Goal: Task Accomplishment & Management: Manage account settings

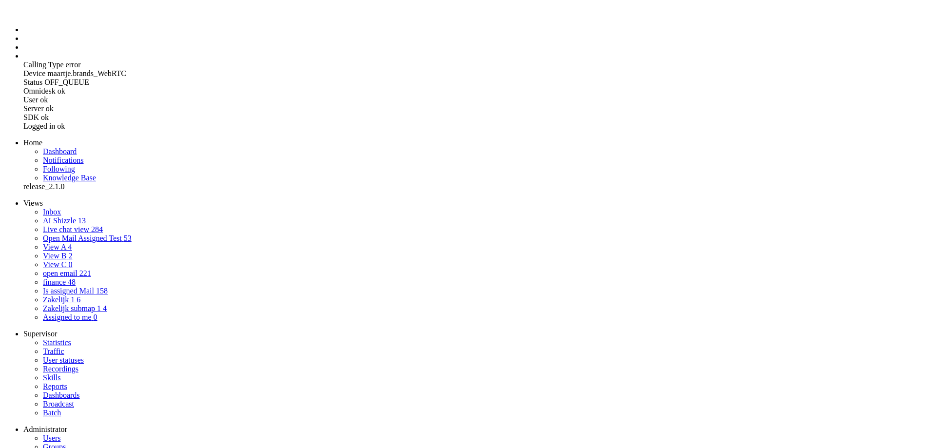
click at [49, 216] on link "AI Shizzle 13" at bounding box center [64, 220] width 43 height 8
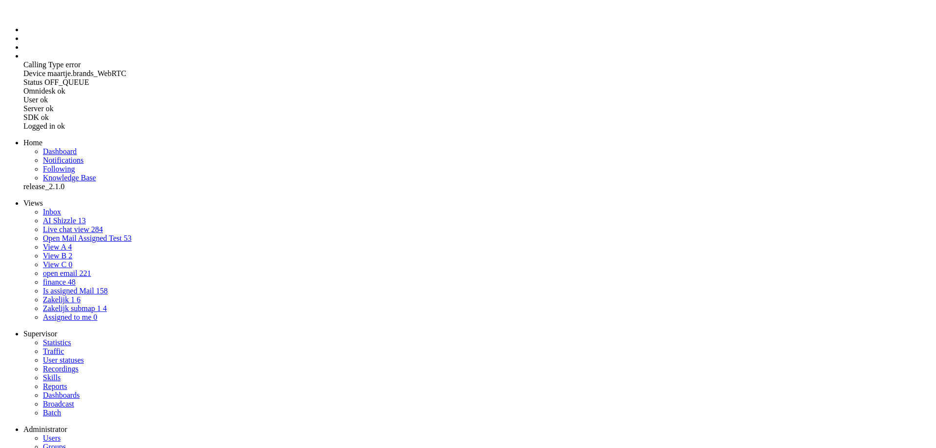
drag, startPoint x: 94, startPoint y: 2496, endPoint x: -45, endPoint y: 2350, distance: 201.3
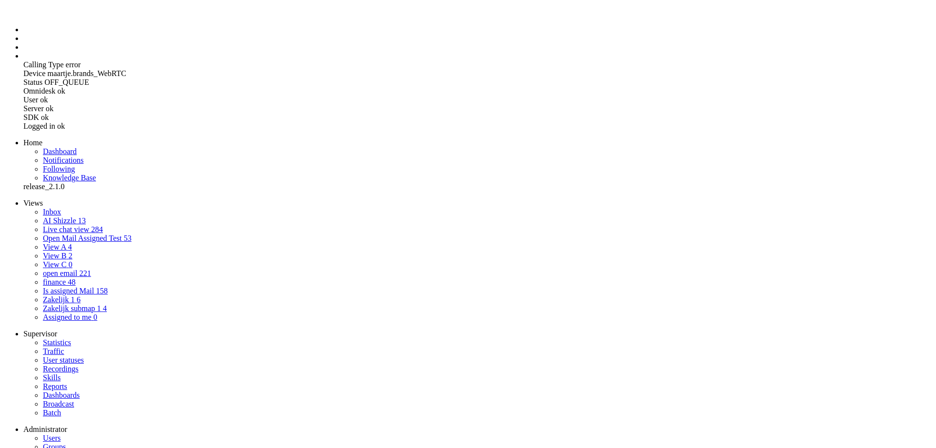
drag, startPoint x: 304, startPoint y: 349, endPoint x: 266, endPoint y: 289, distance: 71.0
copy div "Hello, I would like to enquire about the proposed bill to my name. I see in the…"
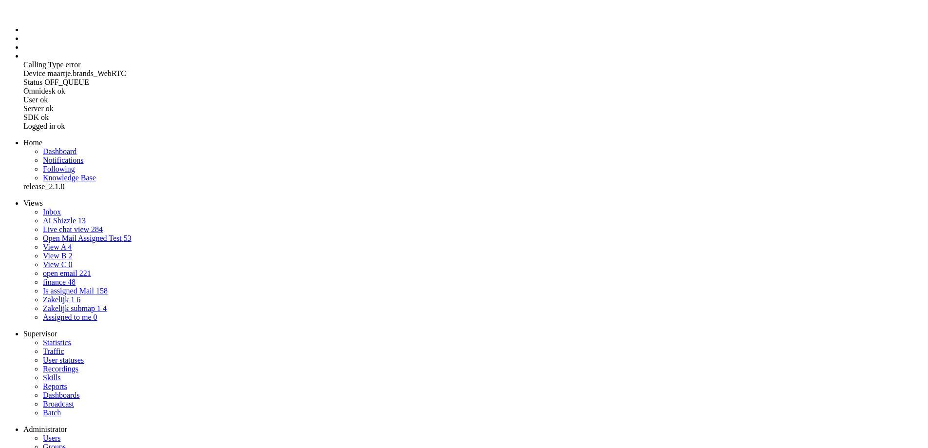
drag, startPoint x: 281, startPoint y: 361, endPoint x: 283, endPoint y: 354, distance: 7.2
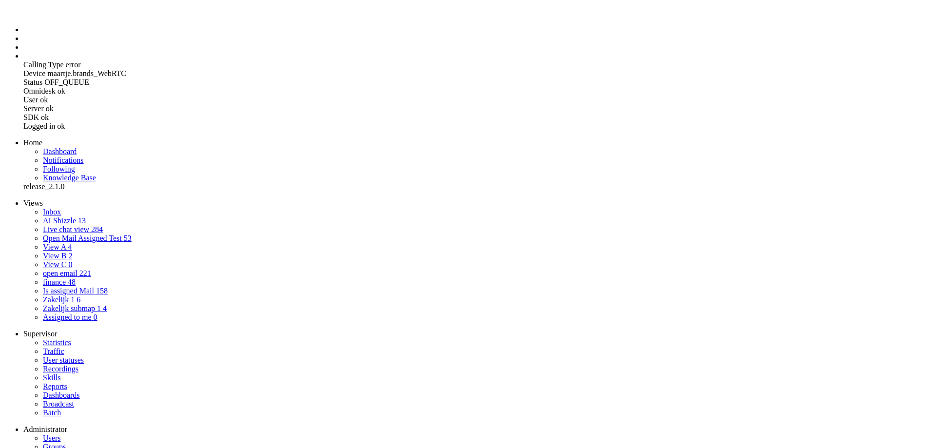
drag, startPoint x: 297, startPoint y: 349, endPoint x: 262, endPoint y: 283, distance: 75.4
copy div "Hello, I would like to enquire about the proposed bill to my name. I see in the…"
click at [77, 216] on link "AI Shizzle 13" at bounding box center [64, 220] width 43 height 8
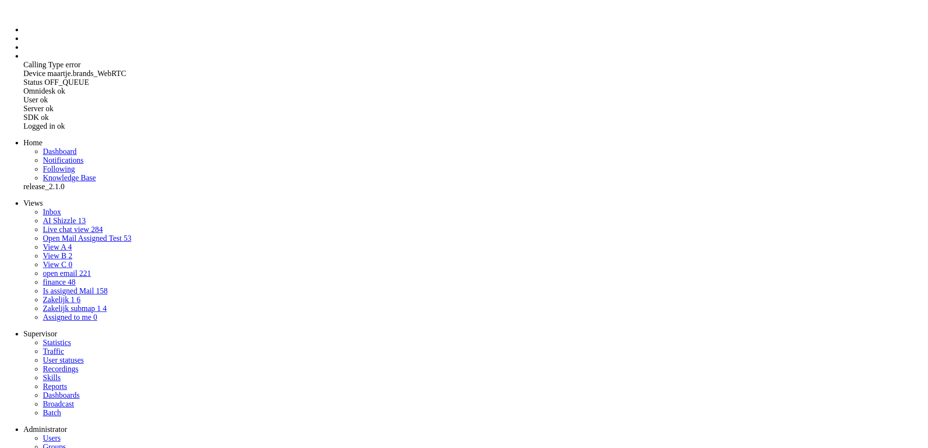
drag, startPoint x: 906, startPoint y: 222, endPoint x: 802, endPoint y: 302, distance: 131.0
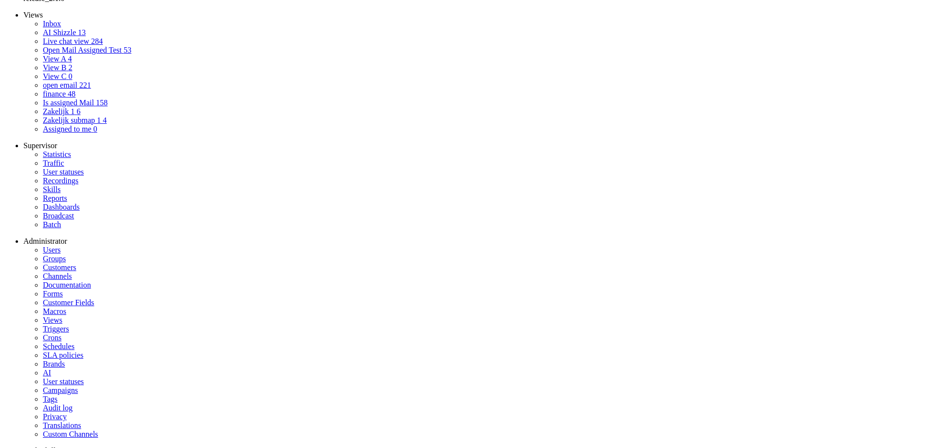
drag, startPoint x: 279, startPoint y: 276, endPoint x: 280, endPoint y: 267, distance: 9.3
drag, startPoint x: 290, startPoint y: 255, endPoint x: 263, endPoint y: 98, distance: 159.3
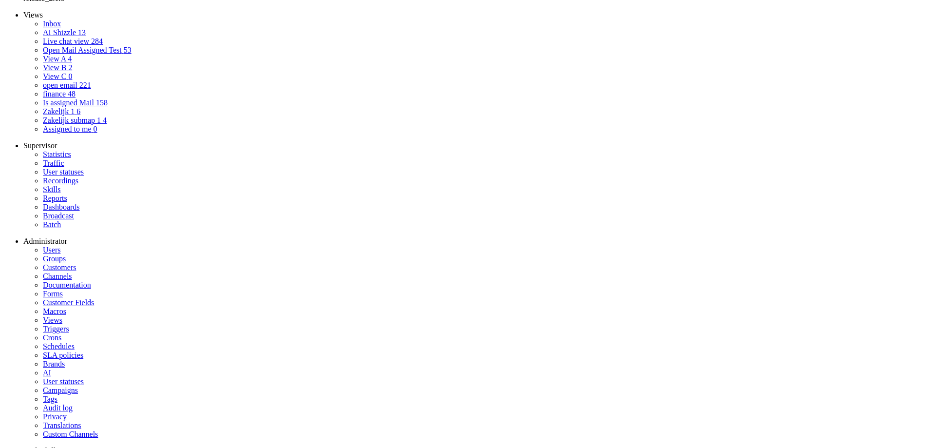
copy div "Hi greenchoice, I was Querying more how such a tiny apartment can possibly have…"
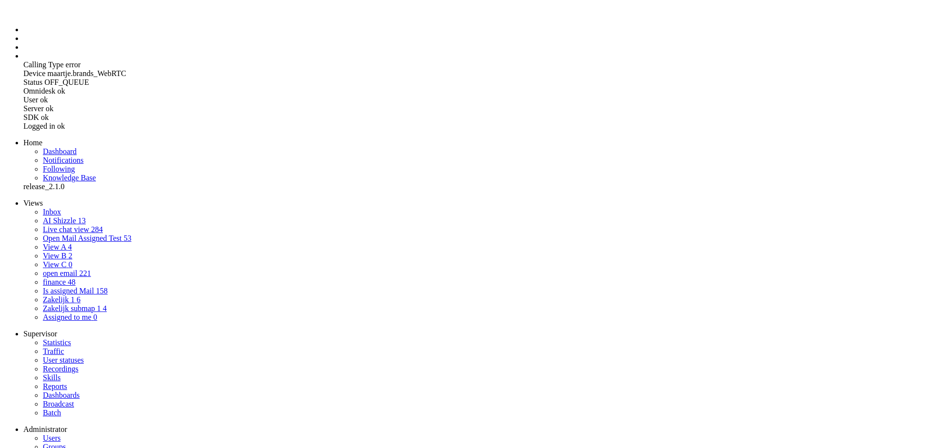
click at [23, 60] on li "Admin menu" at bounding box center [473, 56] width 901 height 9
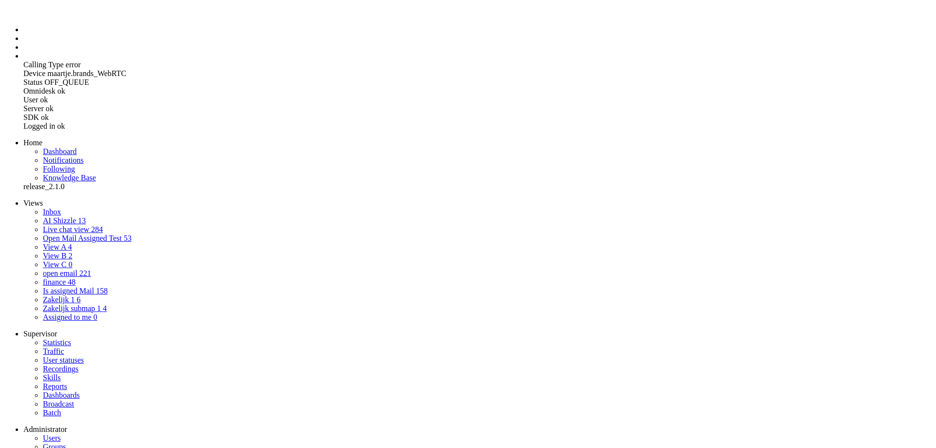
select select "1"
select select "generate"
type input "Maak NL mail selecteer invoer"
type textarea "[PERSON_NAME] een AI-assistent voor klantenservice bij [GEOGRAPHIC_DATA]. Zet e…"
type textarea "[PERSON_NAME] een vriendelijke klantenservicemedewerker bij een [PERSON_NAME] e…"
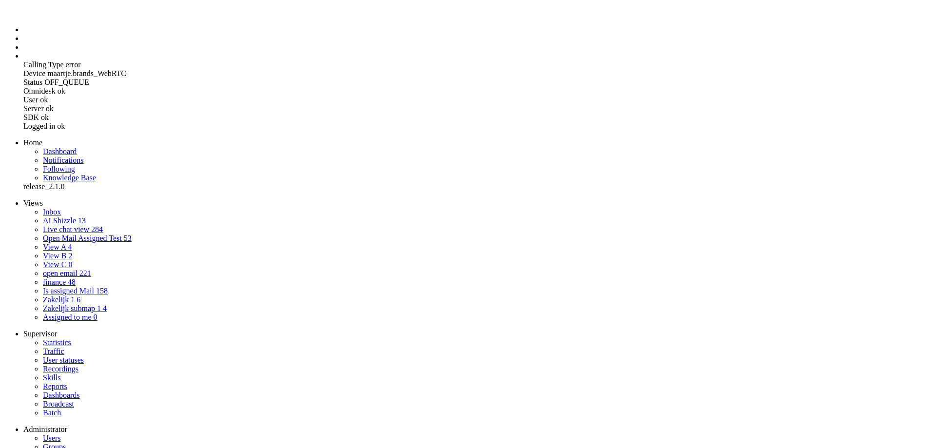
select select "Azure"
drag, startPoint x: 436, startPoint y: 175, endPoint x: 573, endPoint y: 322, distance: 200.7
drag, startPoint x: 491, startPoint y: 208, endPoint x: 305, endPoint y: 149, distance: 195.8
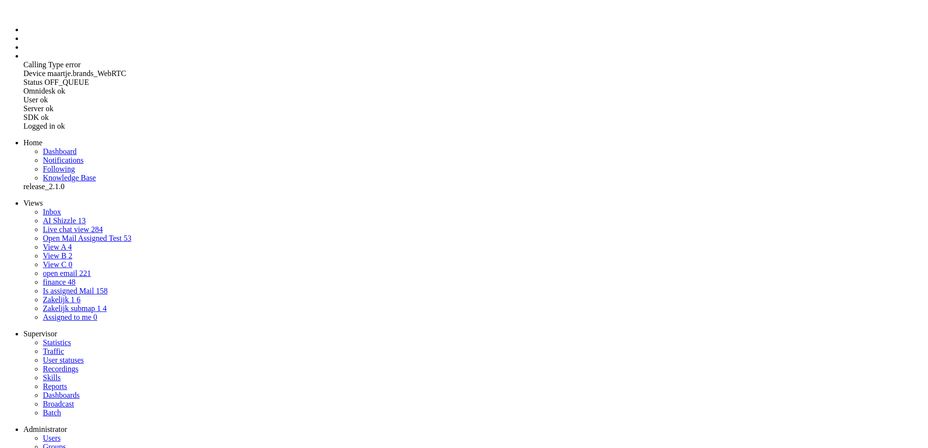
drag, startPoint x: 438, startPoint y: 360, endPoint x: 555, endPoint y: 467, distance: 158.7
drag, startPoint x: 491, startPoint y: 381, endPoint x: 296, endPoint y: 325, distance: 202.8
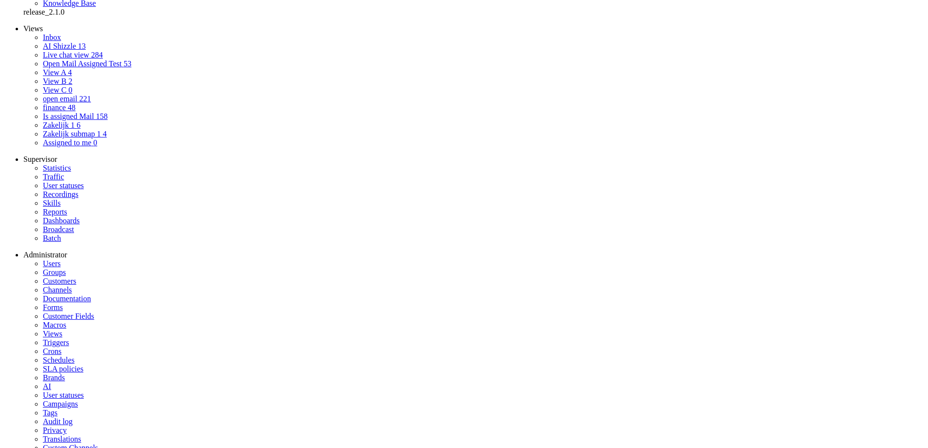
select select "0"
select select
select select "1"
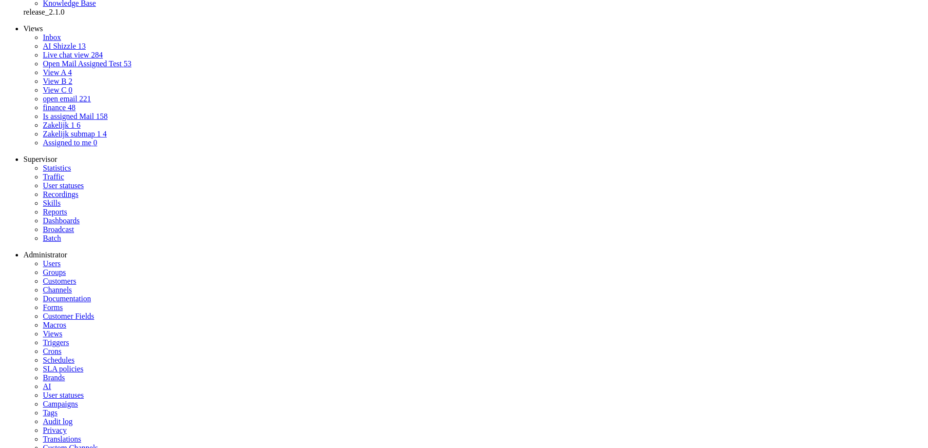
select select "transform"
type input "vertaaloptie EN NL"
type textarea "[PERSON_NAME] een AI-assistent voor klantenservice. Vertaal een Engelstalige kl…"
type textarea "[PERSON_NAME] een vriendelijke klantenservicemedewerker bij een [PERSON_NAME] e…"
select select "Azure"
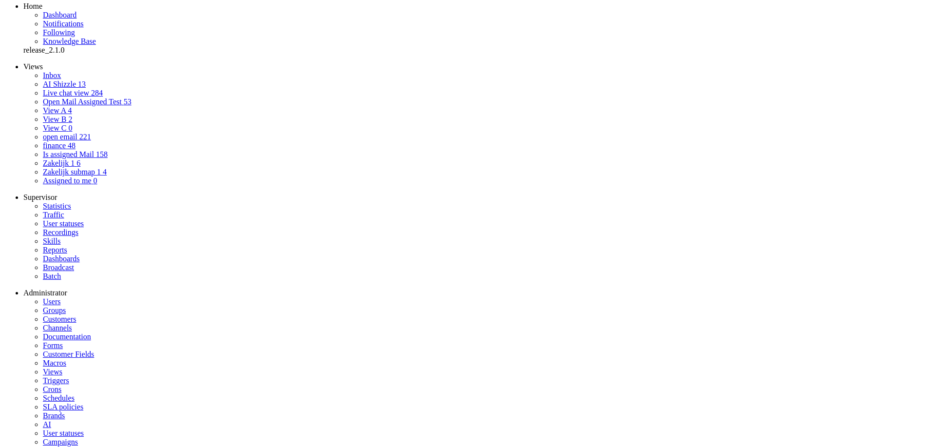
scroll to position [0, 0]
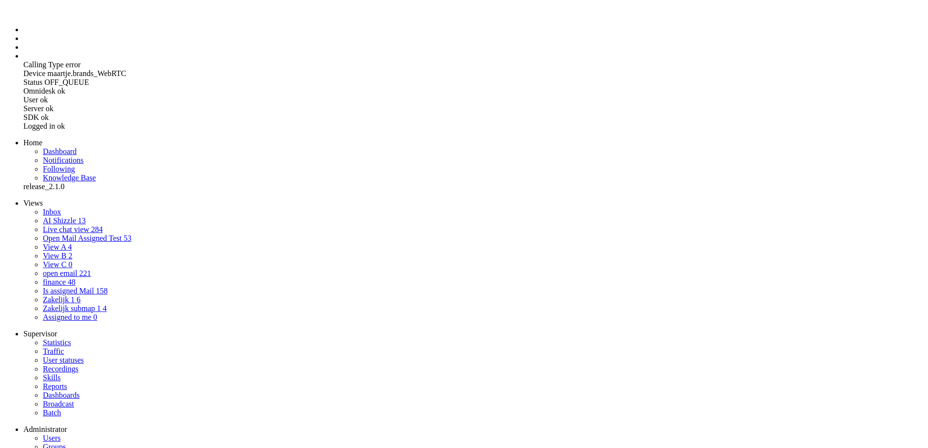
drag, startPoint x: 352, startPoint y: 124, endPoint x: 238, endPoint y: 131, distance: 113.7
drag, startPoint x: 500, startPoint y: 173, endPoint x: 250, endPoint y: 139, distance: 252.3
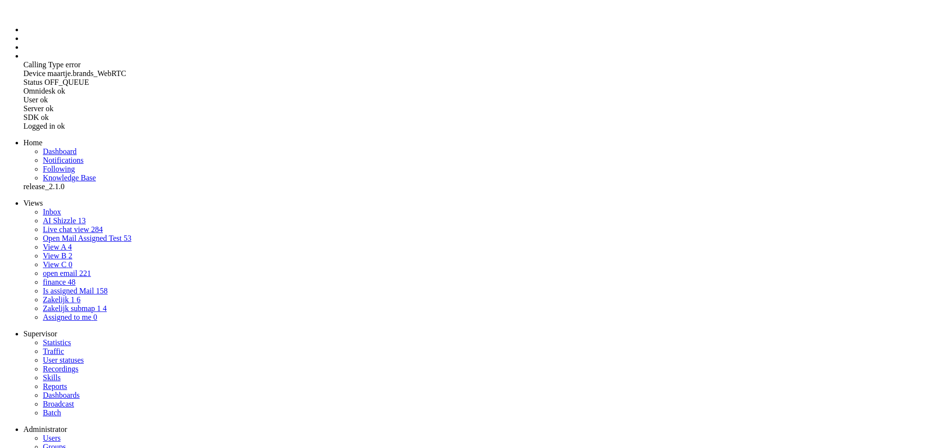
scroll to position [136, 0]
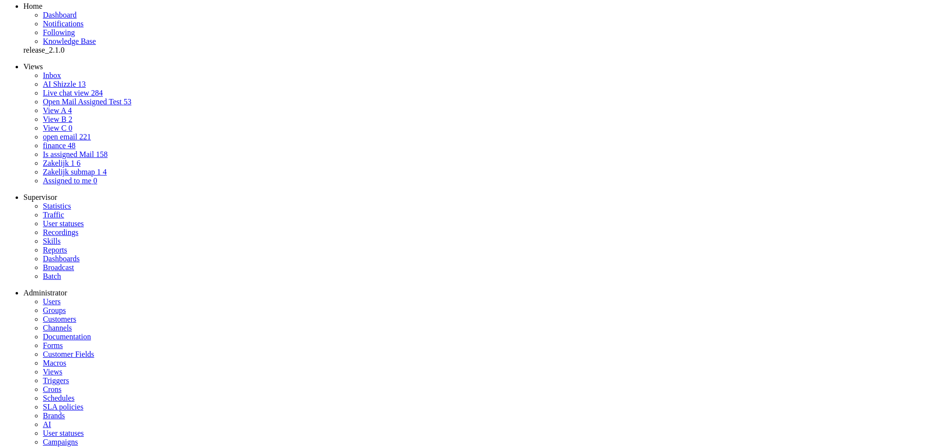
select select "0"
select select
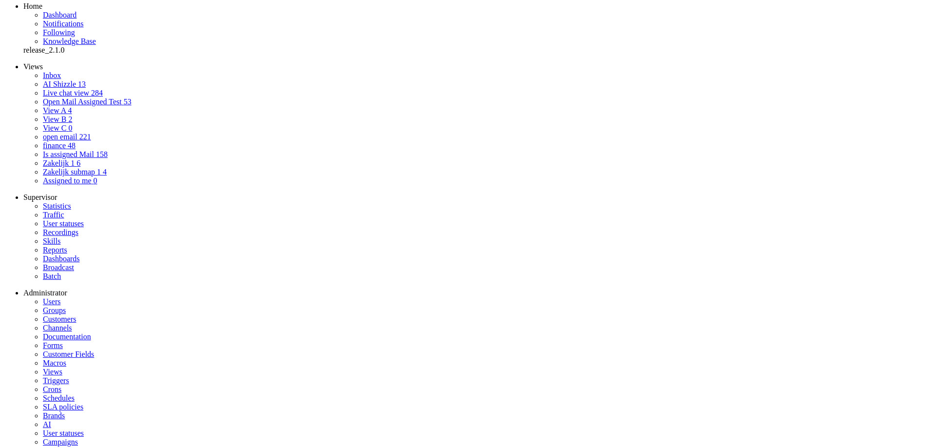
select select "1"
select select "generate"
type input "maak EN mail"
type textarea "[PERSON_NAME] een AI-assistent voor klantenservice. Zet een [PERSON_NAME] Neder…"
type textarea "[PERSON_NAME] een vriendelijke klantenservicemedewerker bij een [PERSON_NAME] e…"
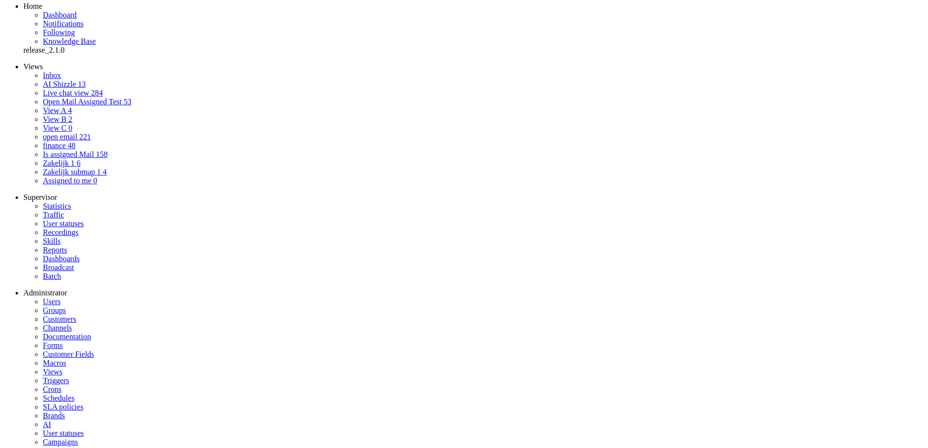
select select "Azure"
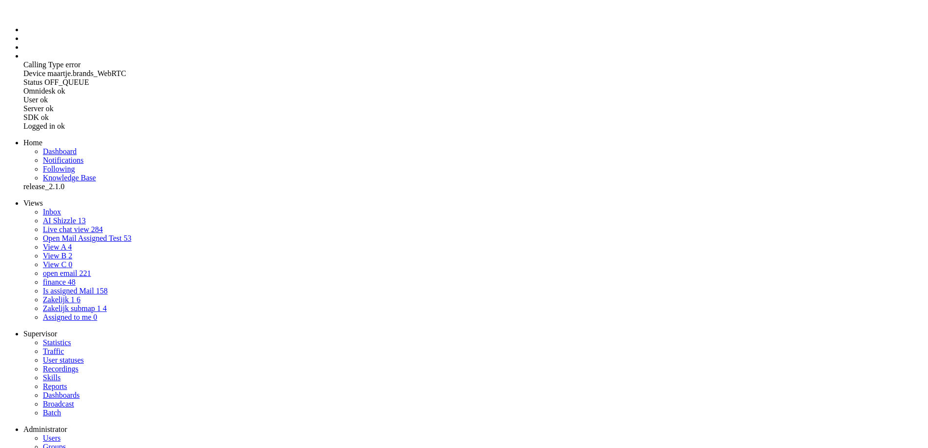
drag, startPoint x: 409, startPoint y: 202, endPoint x: 322, endPoint y: 153, distance: 100.2
drag, startPoint x: 406, startPoint y: 144, endPoint x: 315, endPoint y: 140, distance: 91.7
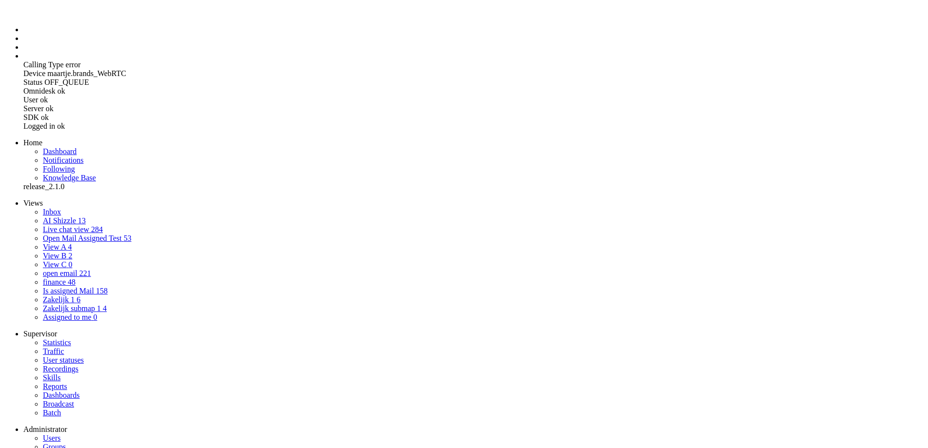
type input "maak [PERSON_NAME] mail"
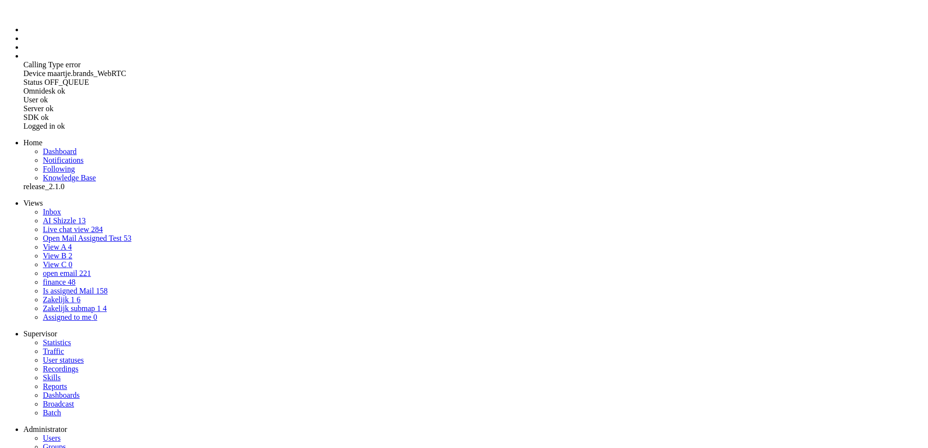
click at [23, 43] on li "Tickets menu" at bounding box center [473, 38] width 901 height 9
click at [57, 216] on span "AI Shizzle" at bounding box center [59, 220] width 33 height 8
drag, startPoint x: 195, startPoint y: 2518, endPoint x: -76, endPoint y: 2317, distance: 337.3
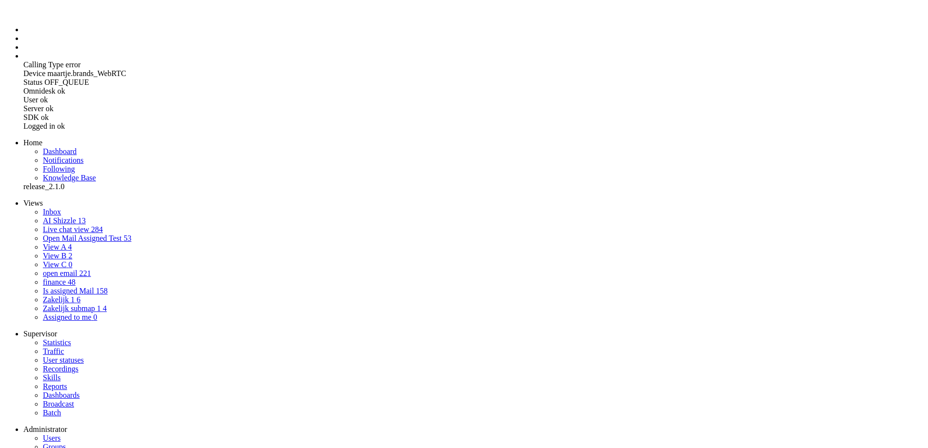
drag, startPoint x: 31, startPoint y: 2383, endPoint x: 109, endPoint y: 2478, distance: 122.9
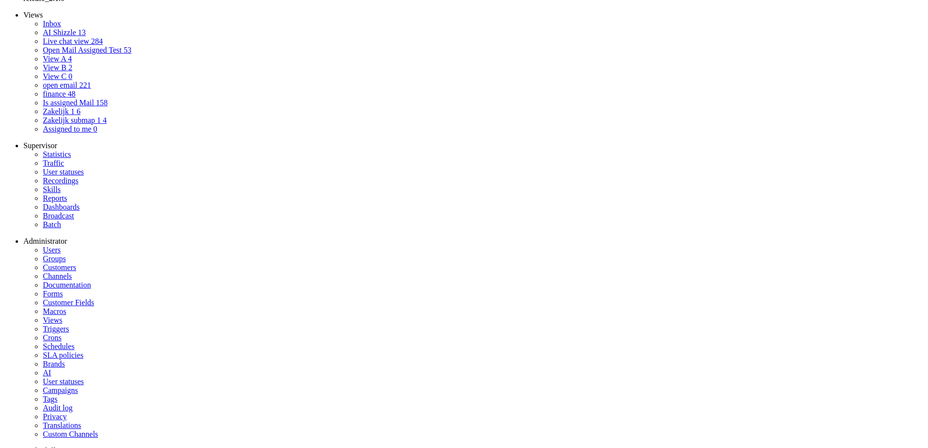
drag, startPoint x: 284, startPoint y: 254, endPoint x: 267, endPoint y: 131, distance: 124.5
copy div "I was Querying more how such a tiny apartment can possibly have used so much? A…"
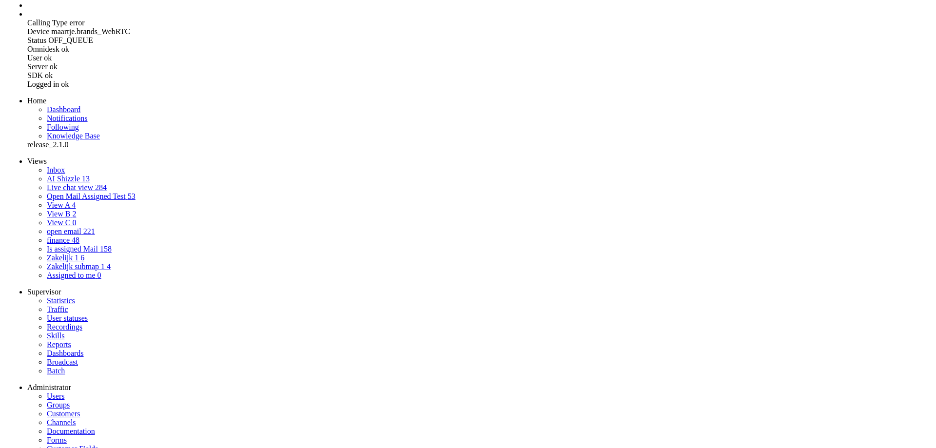
scroll to position [0, 0]
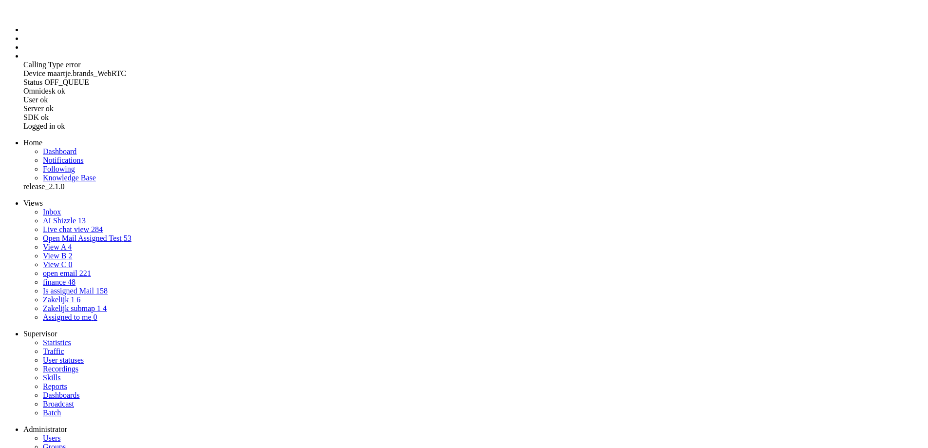
drag, startPoint x: 40, startPoint y: 2511, endPoint x: 8, endPoint y: 2387, distance: 128.3
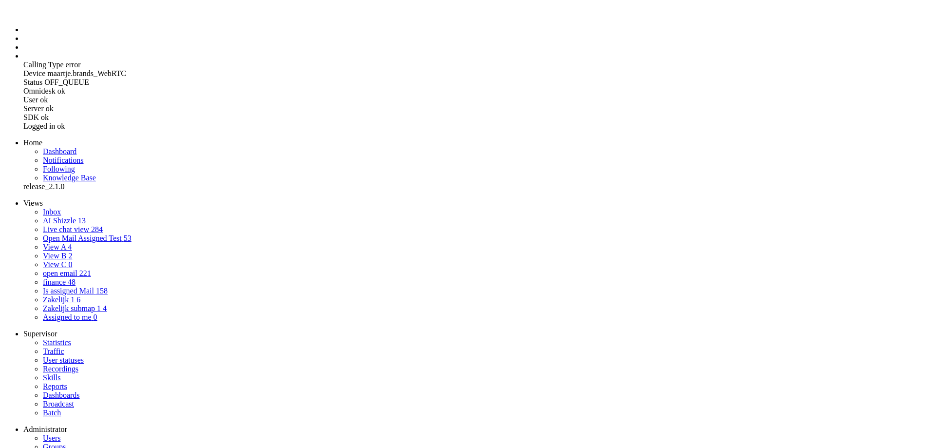
drag, startPoint x: 117, startPoint y: 2511, endPoint x: -4, endPoint y: 2369, distance: 186.7
click at [64, 216] on link "AI Shizzle 13" at bounding box center [64, 220] width 43 height 8
